Goal: Task Accomplishment & Management: Manage account settings

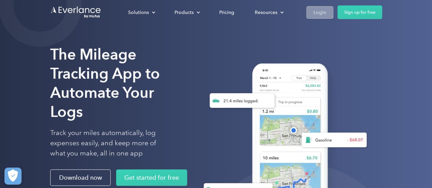
click at [323, 12] on div "Login" at bounding box center [319, 12] width 13 height 9
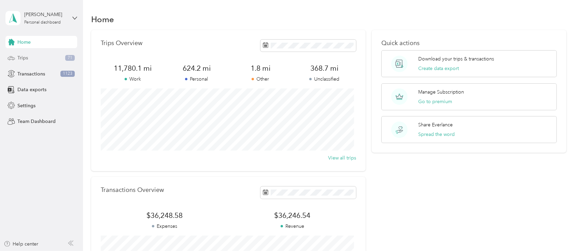
click at [27, 60] on span "Trips" at bounding box center [22, 57] width 11 height 7
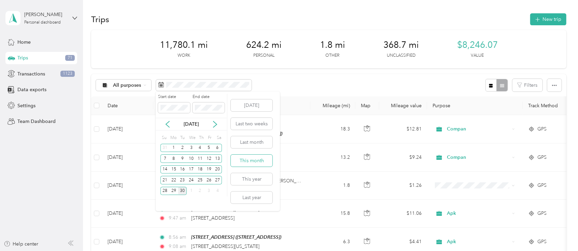
click at [242, 158] on button "This month" at bounding box center [252, 161] width 42 height 12
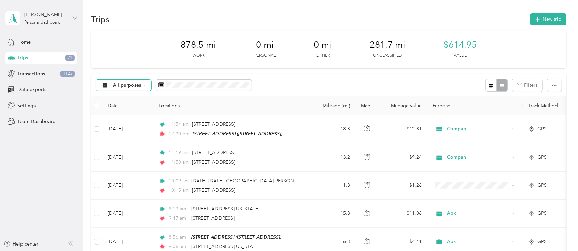
click at [131, 82] on div "All purposes" at bounding box center [123, 86] width 55 height 12
click at [120, 156] on span "Compan" at bounding box center [129, 157] width 33 height 7
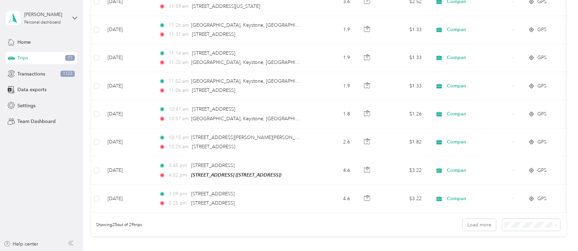
scroll to position [690, 0]
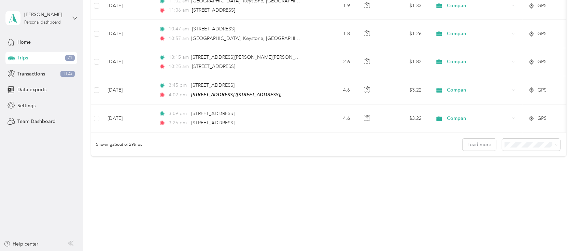
click at [508, 168] on span "50 per load" at bounding box center [515, 169] width 25 height 6
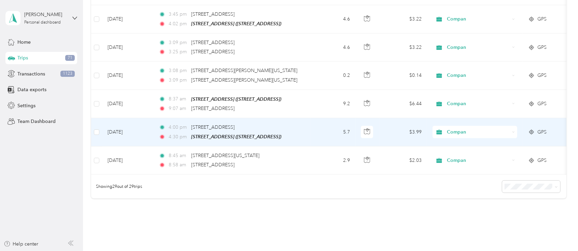
scroll to position [774, 0]
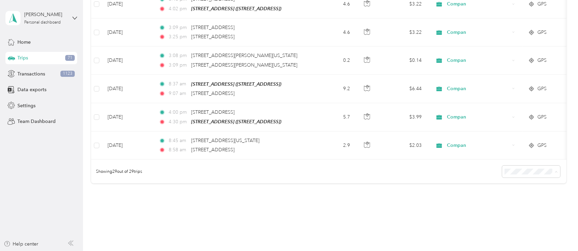
click at [510, 205] on div "100 per load" at bounding box center [527, 208] width 48 height 7
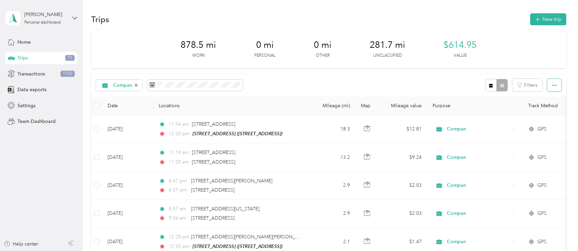
click at [547, 83] on button "button" at bounding box center [554, 85] width 14 height 13
click at [539, 98] on span "Select all" at bounding box center [543, 98] width 19 height 6
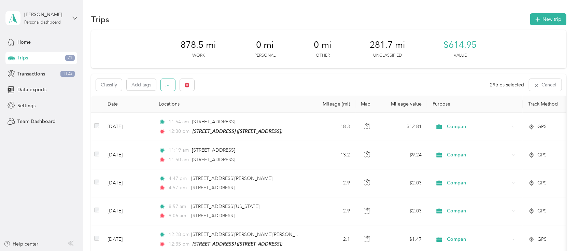
click at [168, 85] on icon "button" at bounding box center [168, 85] width 5 height 5
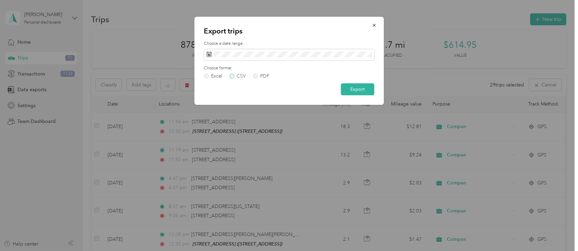
click at [233, 77] on label "CSV" at bounding box center [237, 76] width 16 height 5
click at [257, 76] on label "PDF" at bounding box center [261, 76] width 16 height 5
click at [207, 76] on label "Excel" at bounding box center [213, 76] width 18 height 5
click at [348, 89] on button "Export" at bounding box center [357, 89] width 33 height 12
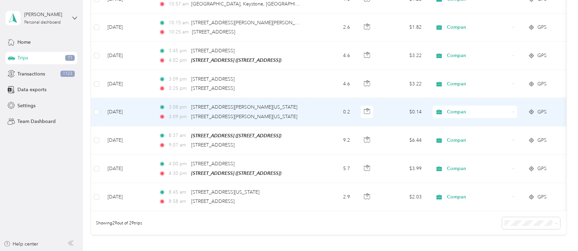
scroll to position [782, 0]
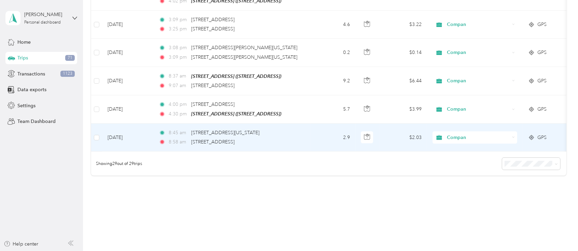
click at [448, 134] on span "Compan" at bounding box center [478, 138] width 62 height 8
click at [368, 134] on icon "button" at bounding box center [367, 135] width 2 height 3
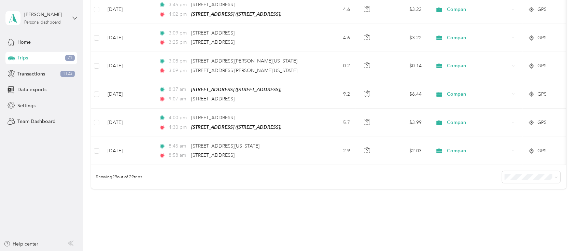
scroll to position [802, 0]
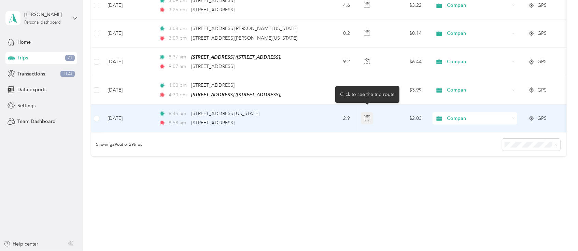
click at [369, 115] on icon "button" at bounding box center [367, 118] width 6 height 6
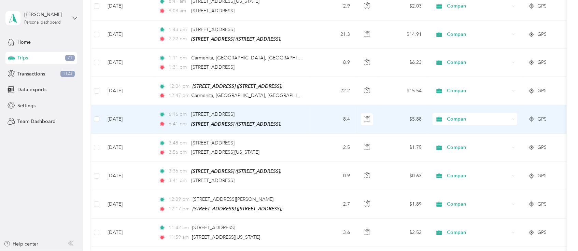
scroll to position [438, 0]
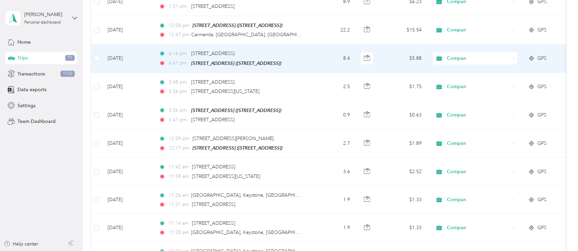
click at [474, 55] on span "Compan" at bounding box center [478, 59] width 62 height 8
click at [459, 115] on span "Apk" at bounding box center [481, 113] width 63 height 7
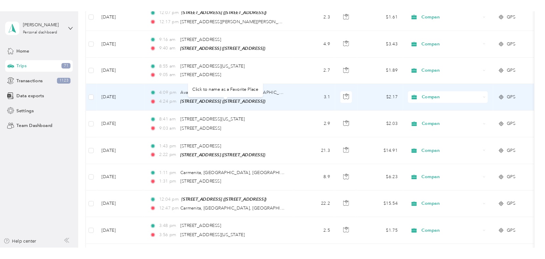
scroll to position [256, 0]
